Goal: Task Accomplishment & Management: Use online tool/utility

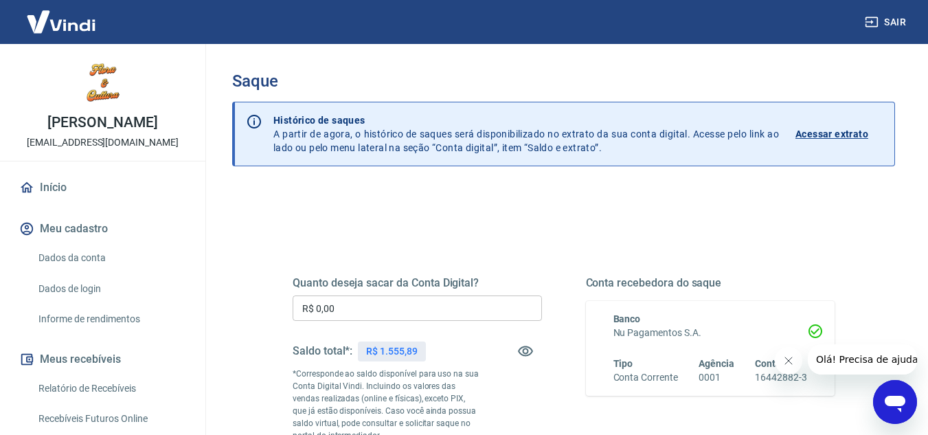
click at [422, 317] on input "R$ 0,00" at bounding box center [417, 307] width 249 height 25
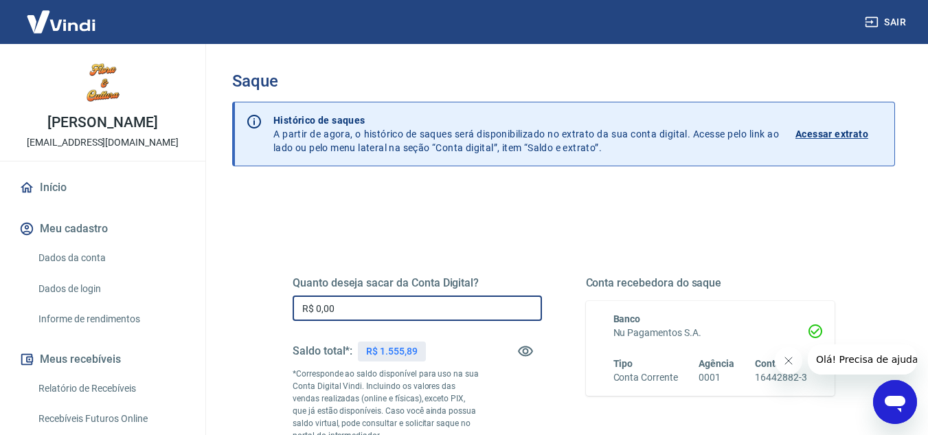
click at [422, 317] on input "R$ 0,00" at bounding box center [417, 307] width 249 height 25
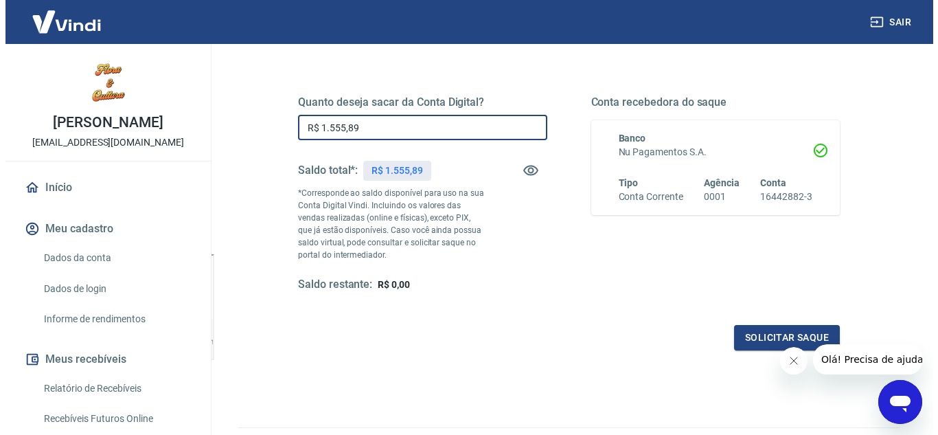
scroll to position [257, 0]
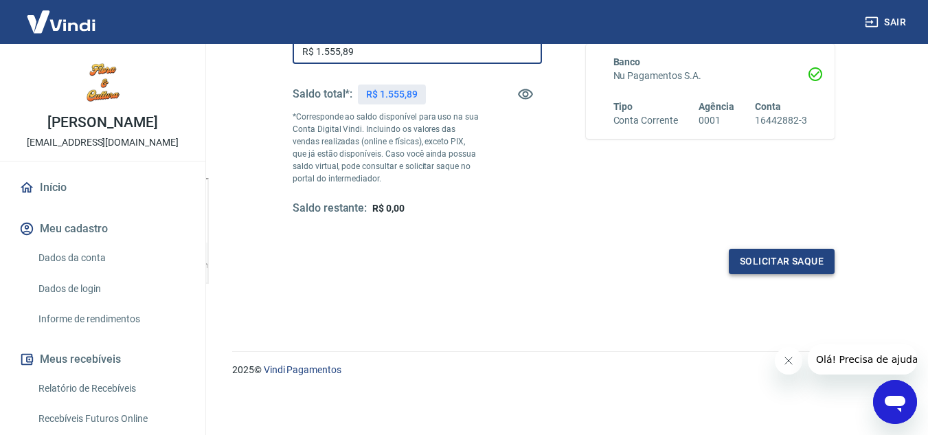
click at [769, 262] on button "Solicitar saque" at bounding box center [782, 261] width 106 height 25
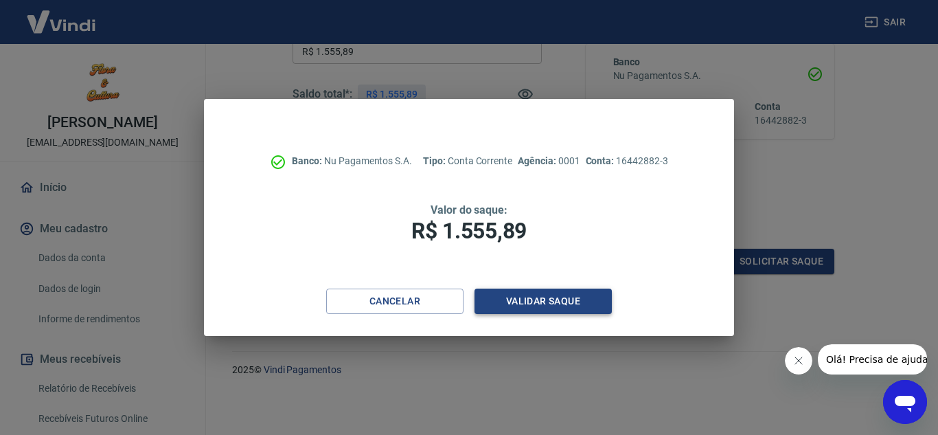
click at [543, 297] on button "Validar saque" at bounding box center [543, 300] width 137 height 25
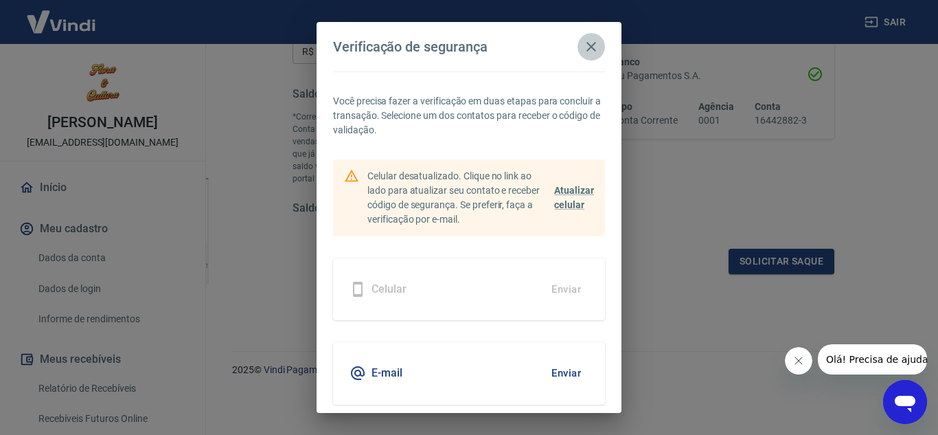
click at [587, 49] on icon "button" at bounding box center [591, 46] width 16 height 16
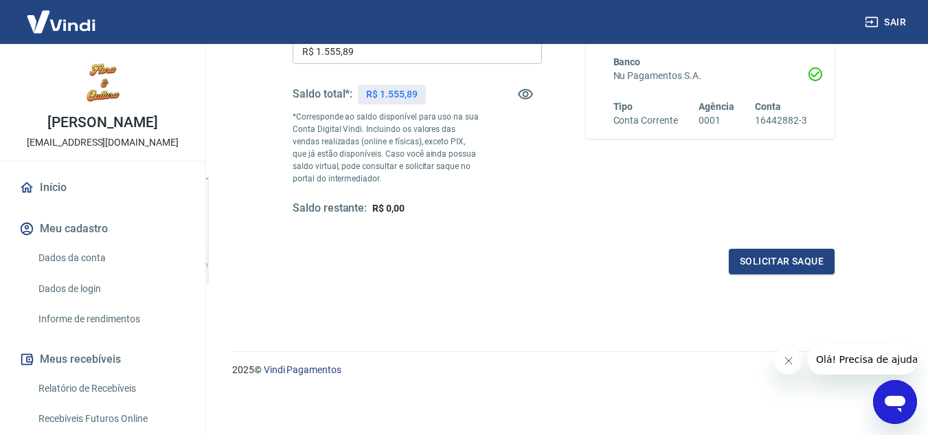
click at [401, 65] on div "Quanto deseja sacar da Conta Digital? R$ 1.555,89 ​ Saldo total*: R$ 1.555,89 *…" at bounding box center [417, 117] width 249 height 196
click at [409, 47] on input "R$ 1.555,89" at bounding box center [417, 50] width 249 height 25
type input "R$ 1.300,00"
click at [753, 265] on button "Solicitar saque" at bounding box center [782, 261] width 106 height 25
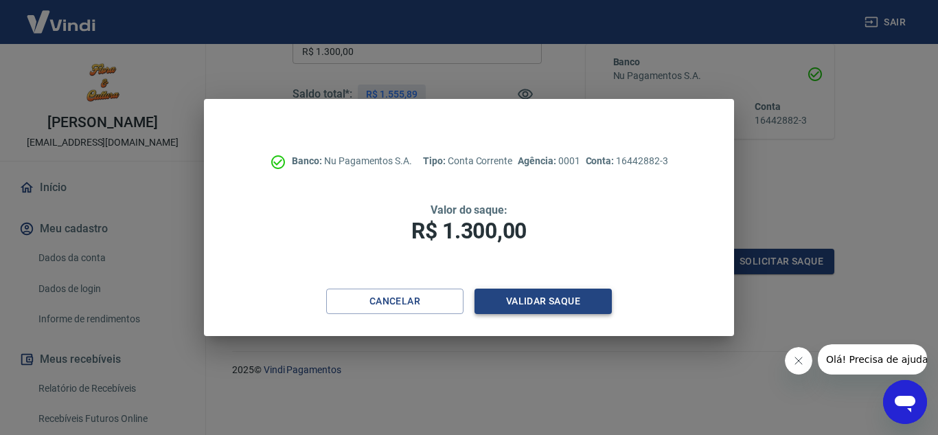
click at [559, 300] on button "Validar saque" at bounding box center [543, 300] width 137 height 25
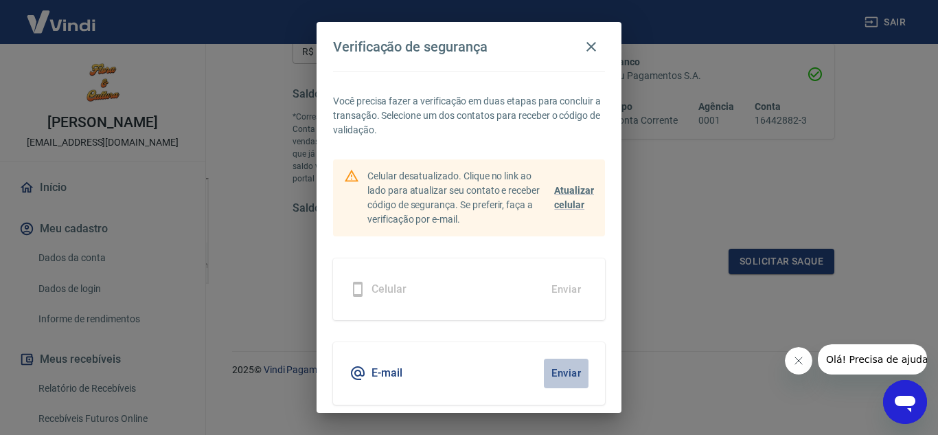
click at [559, 378] on button "Enviar" at bounding box center [566, 373] width 45 height 29
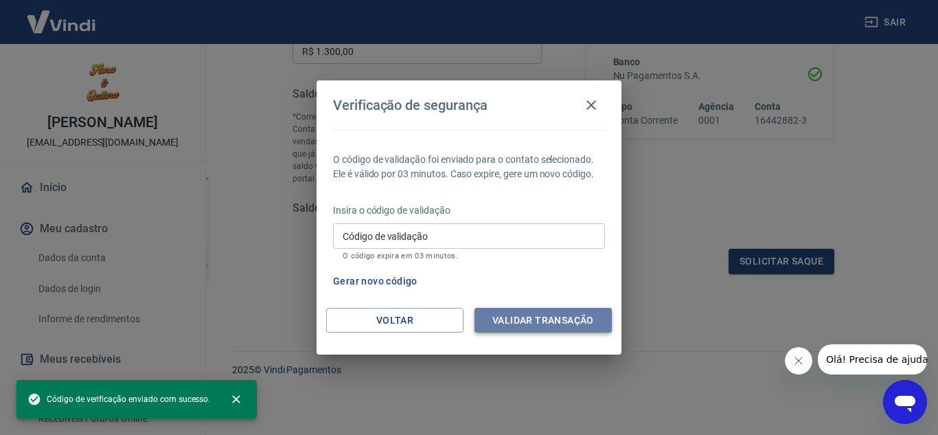
click at [556, 325] on button "Validar transação" at bounding box center [543, 320] width 137 height 25
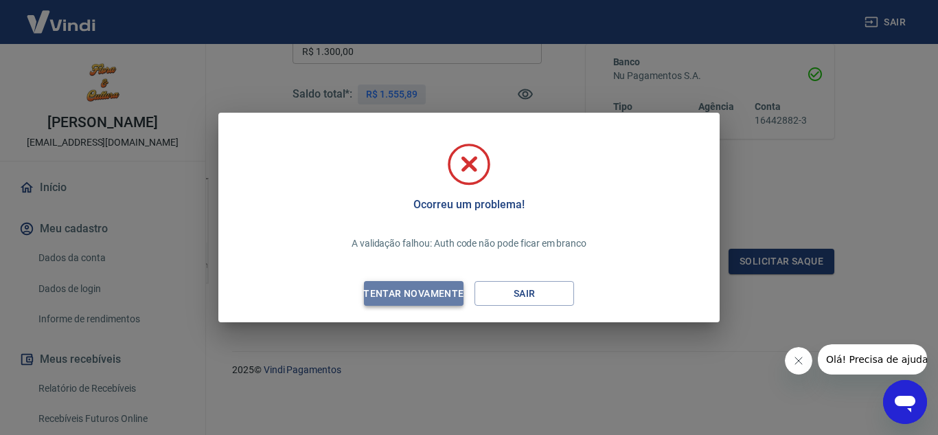
click at [438, 289] on div "Tentar novamente" at bounding box center [413, 293] width 133 height 17
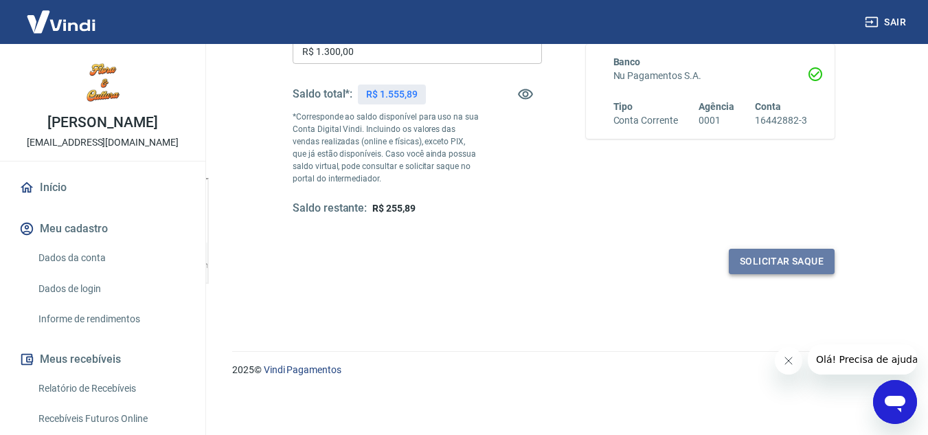
click at [757, 252] on button "Solicitar saque" at bounding box center [782, 261] width 106 height 25
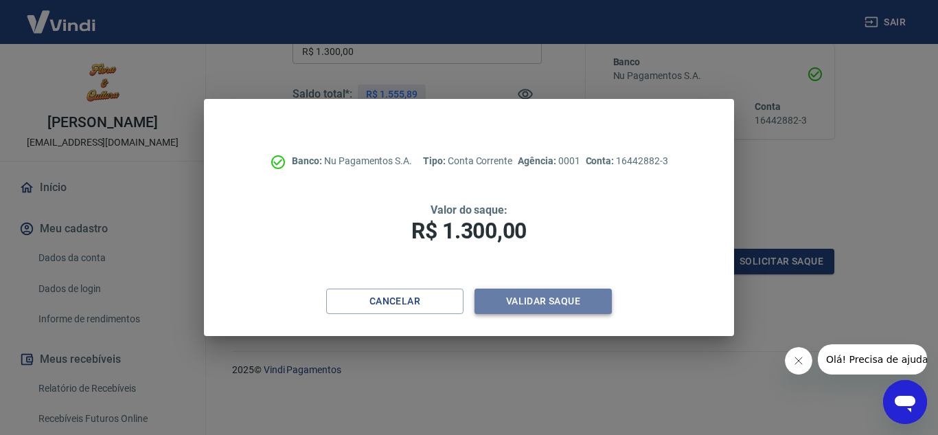
click at [548, 301] on button "Validar saque" at bounding box center [543, 300] width 137 height 25
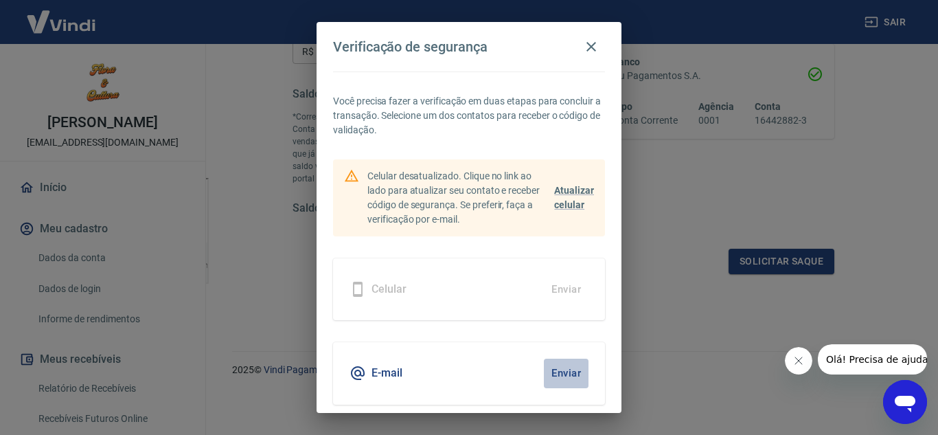
click at [559, 370] on button "Enviar" at bounding box center [566, 373] width 45 height 29
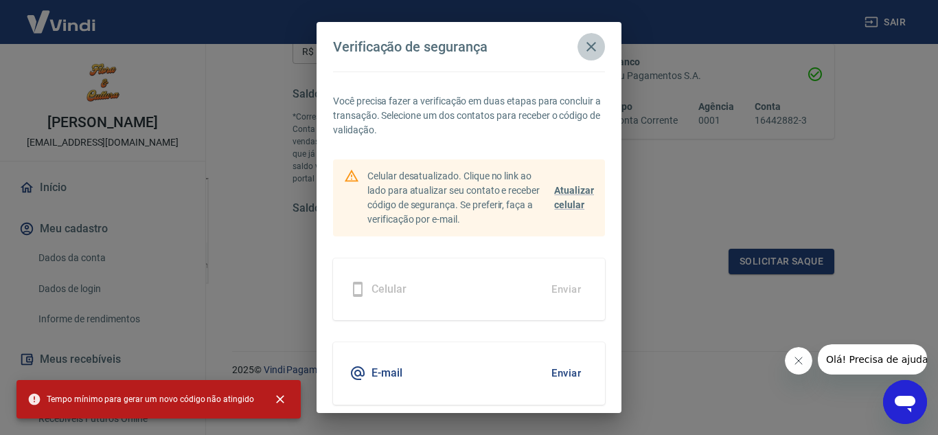
click at [591, 53] on icon "button" at bounding box center [591, 46] width 16 height 16
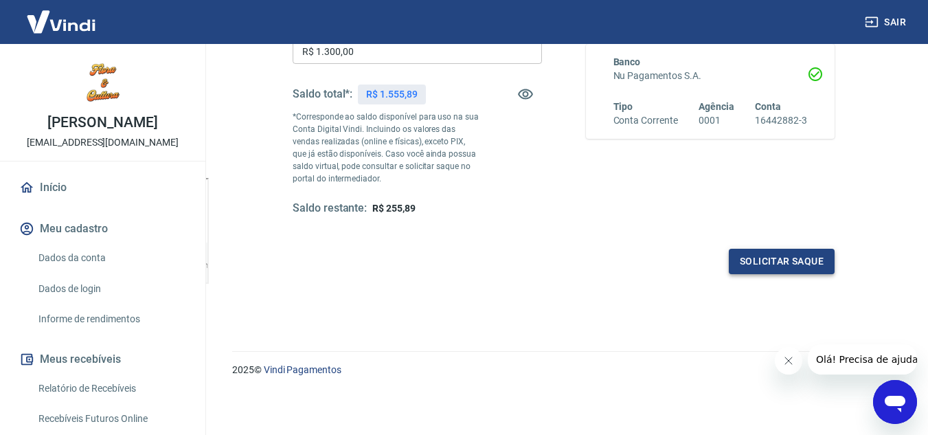
click at [761, 251] on button "Solicitar saque" at bounding box center [782, 261] width 106 height 25
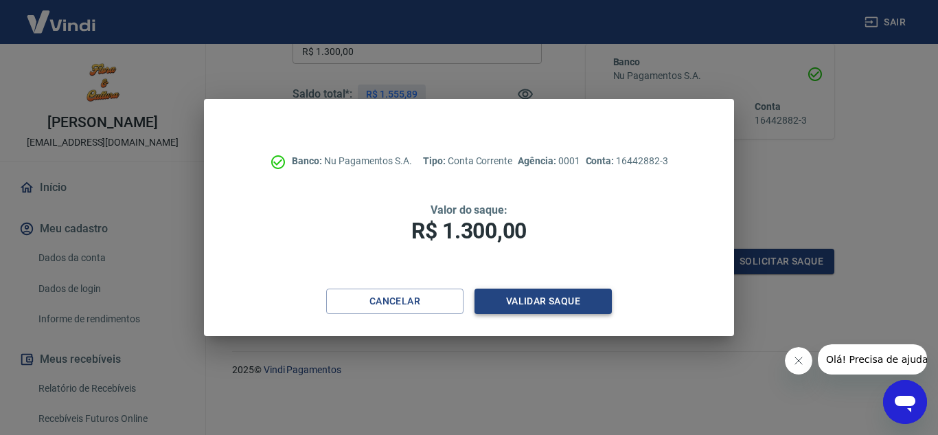
click at [560, 304] on button "Validar saque" at bounding box center [543, 300] width 137 height 25
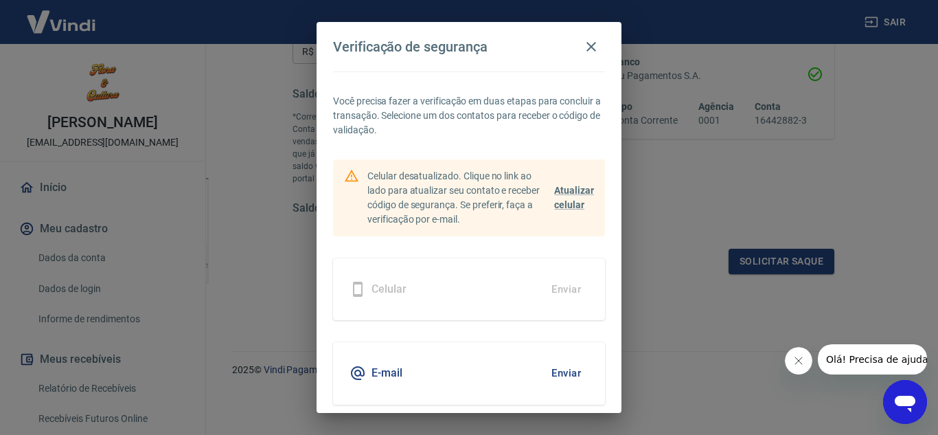
click at [569, 378] on button "Enviar" at bounding box center [566, 373] width 45 height 29
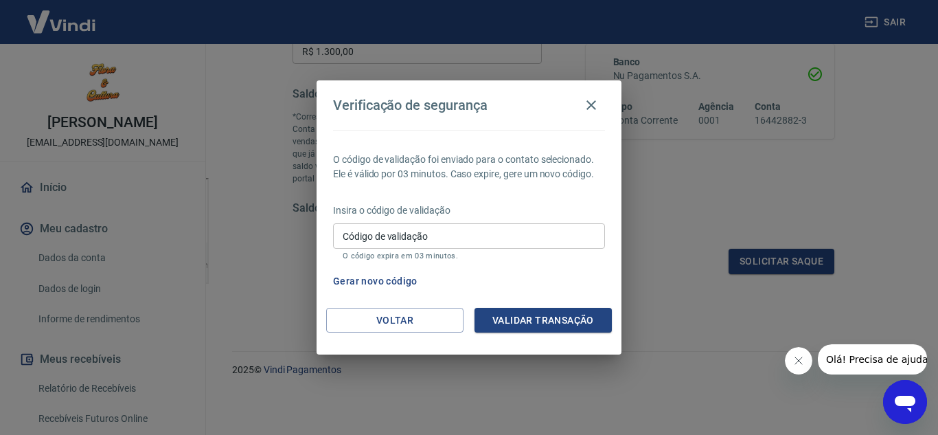
click at [506, 240] on input "Código de validação" at bounding box center [469, 235] width 272 height 25
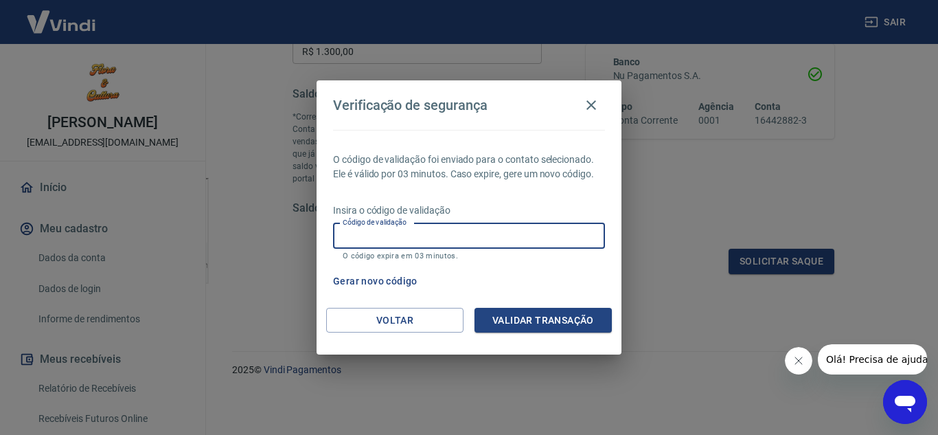
click at [403, 280] on button "Gerar novo código" at bounding box center [375, 281] width 95 height 25
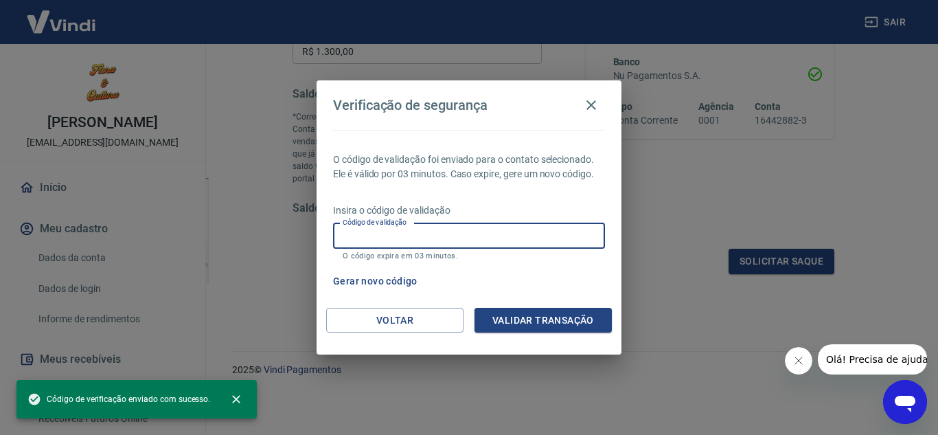
click at [481, 242] on input "Código de validação" at bounding box center [469, 235] width 272 height 25
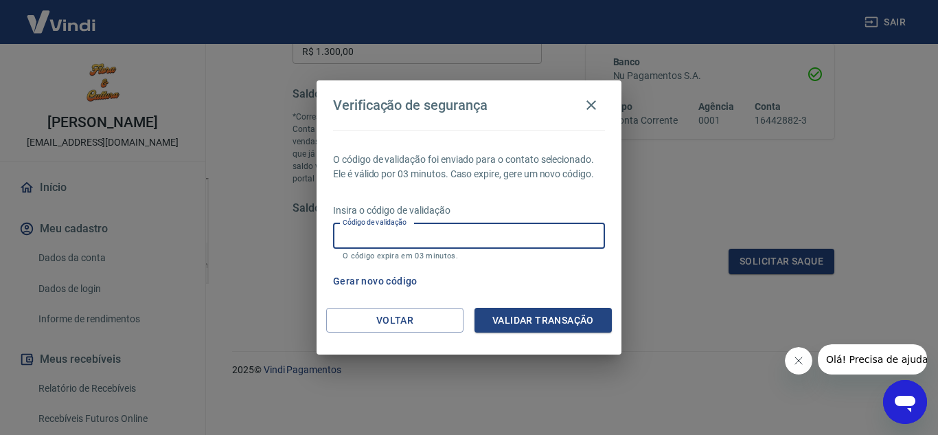
paste input "939874"
type input "939874"
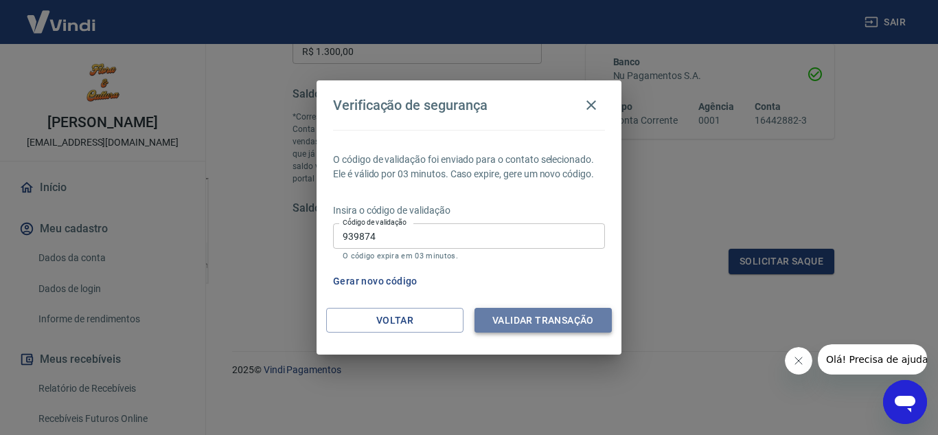
click at [554, 328] on button "Validar transação" at bounding box center [543, 320] width 137 height 25
